Goal: Check status: Check status

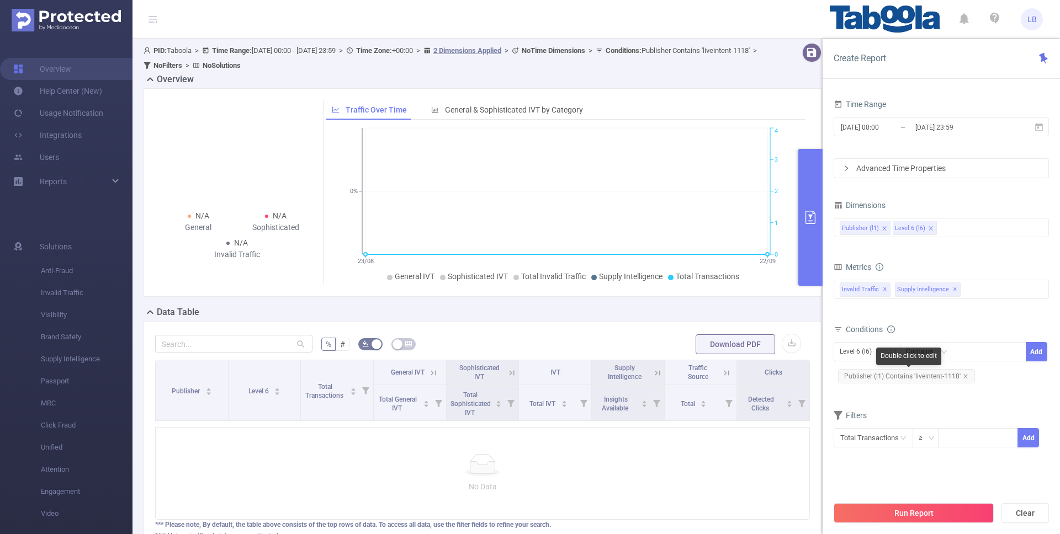
click at [967, 377] on span "Publisher (l1) Contains 'liveintent-1118'" at bounding box center [906, 376] width 137 height 14
click at [960, 375] on span "Publisher (l1) Contains 'liveintent-1118'" at bounding box center [906, 376] width 137 height 14
click at [963, 376] on icon "icon: close" at bounding box center [966, 377] width 6 height 6
click at [889, 356] on icon "icon: down" at bounding box center [892, 353] width 7 height 8
click at [883, 378] on li "Publisher (l1)" at bounding box center [867, 375] width 67 height 18
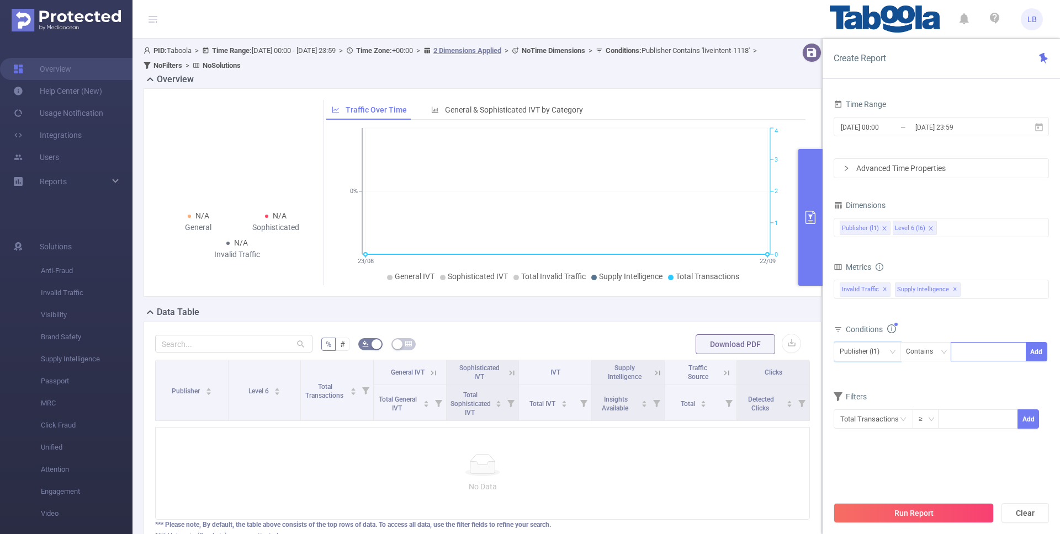
click at [996, 353] on div at bounding box center [988, 352] width 63 height 18
paste input "quartermedia-fupa-channel"
type input "quartermedia-fupa-channel"
click at [991, 325] on div "Conditions" at bounding box center [941, 331] width 215 height 18
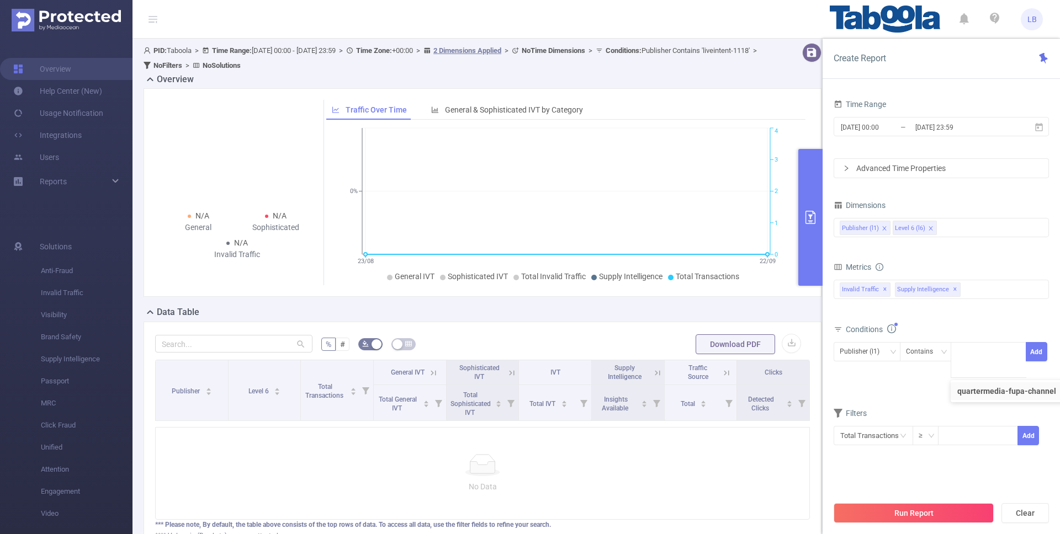
scroll to position [0, 0]
click at [864, 125] on input "[DATE] 00:00" at bounding box center [884, 127] width 89 height 15
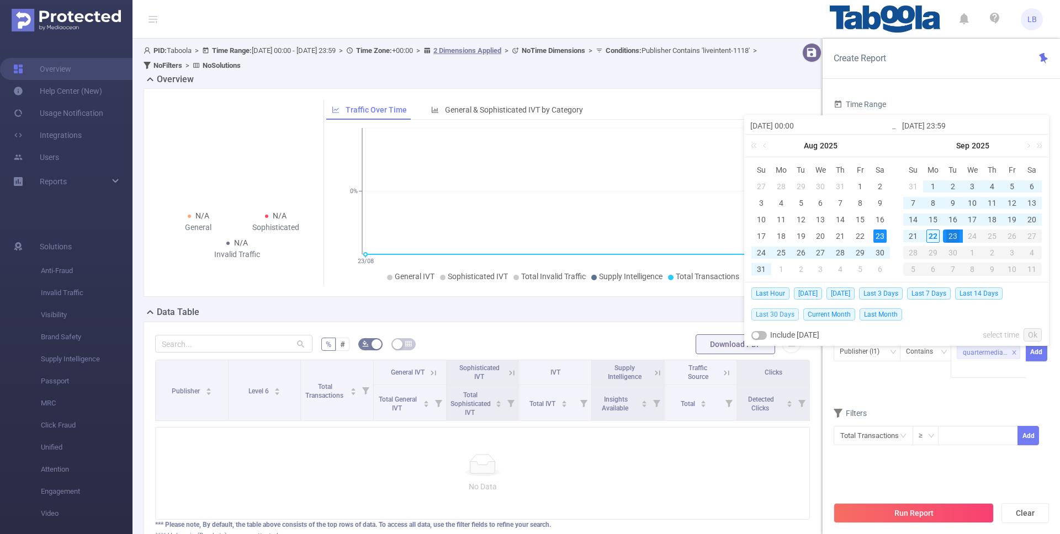
click at [781, 315] on span "Last 30 Days" at bounding box center [774, 315] width 47 height 12
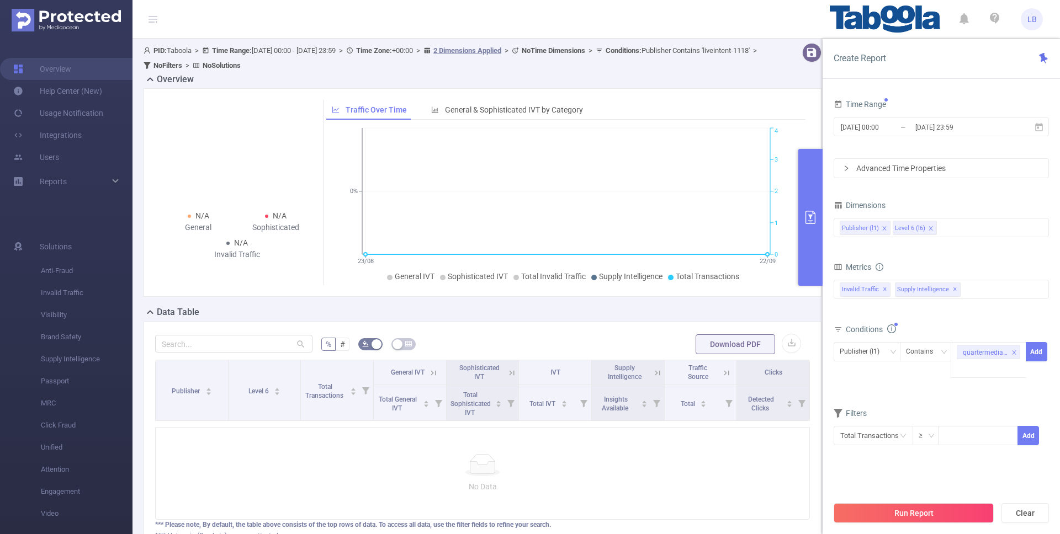
click at [957, 152] on form "Time Range [DATE] 00:00 _ [DATE] 23:59 Advanced Time Properties" at bounding box center [941, 138] width 215 height 82
click at [1039, 359] on button "Add" at bounding box center [1037, 351] width 22 height 19
click at [924, 516] on button "Run Report" at bounding box center [914, 514] width 160 height 20
